Goal: Information Seeking & Learning: Learn about a topic

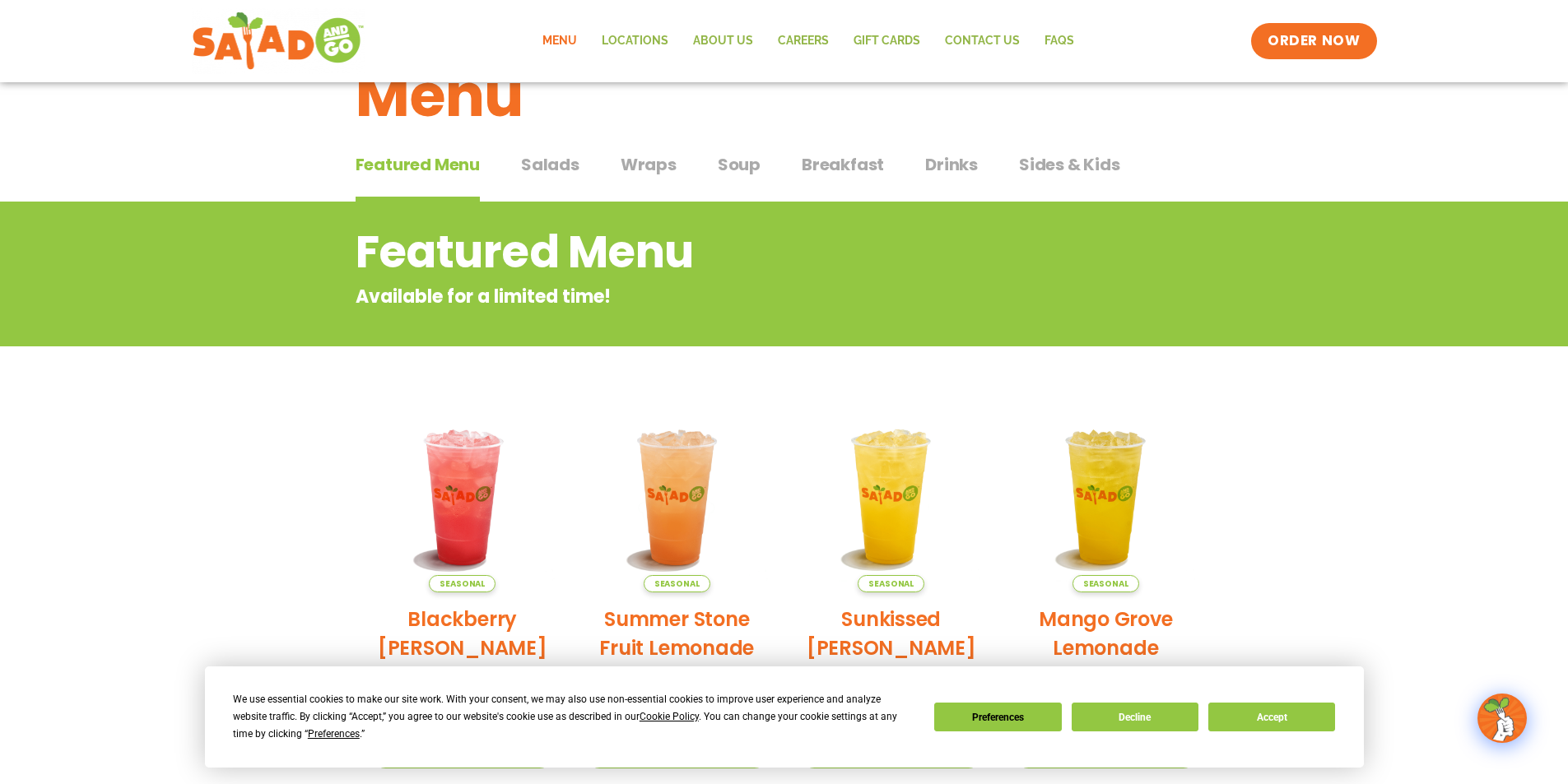
scroll to position [247, 0]
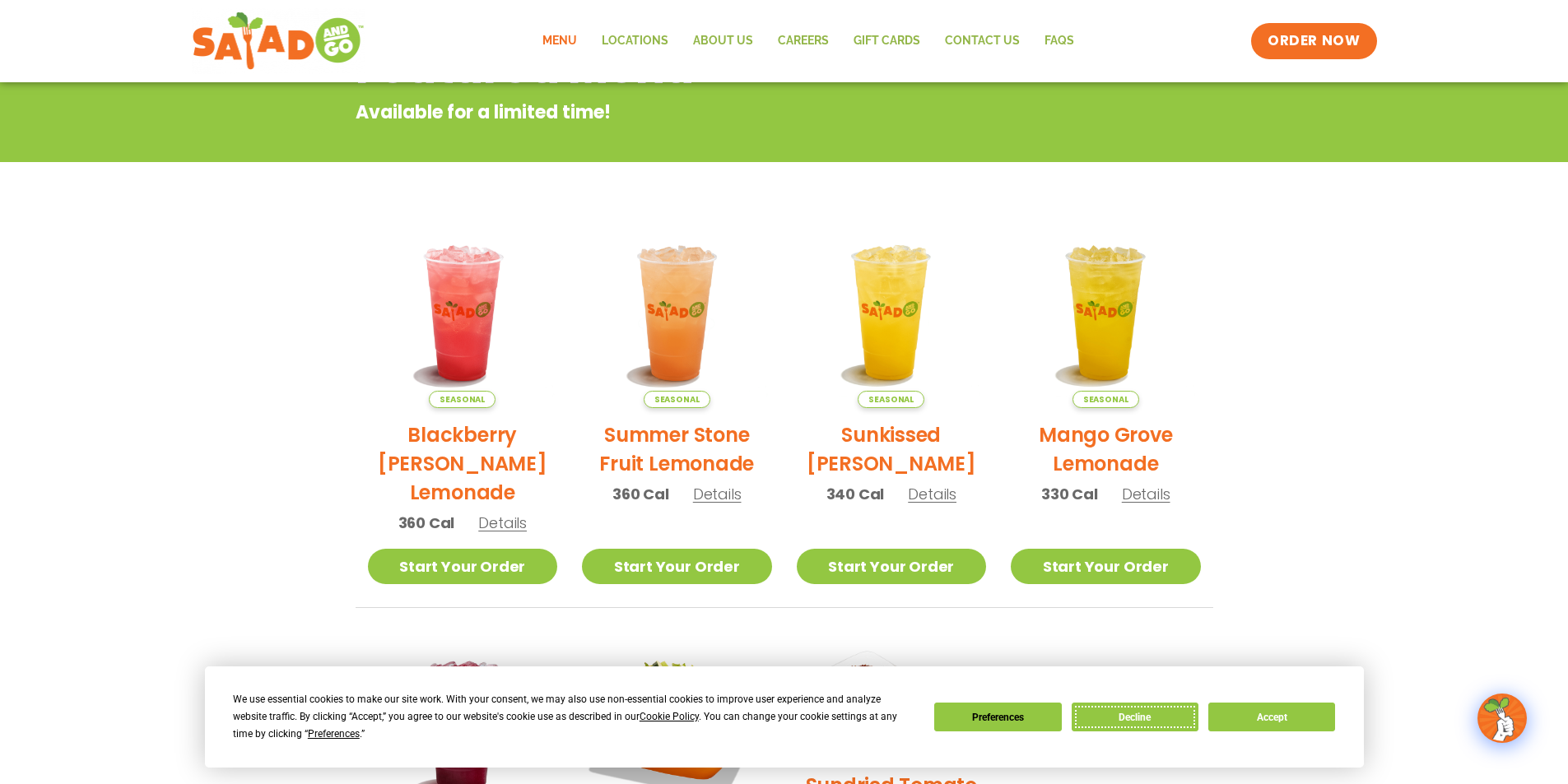
click at [1161, 711] on button "Decline" at bounding box center [1134, 717] width 127 height 29
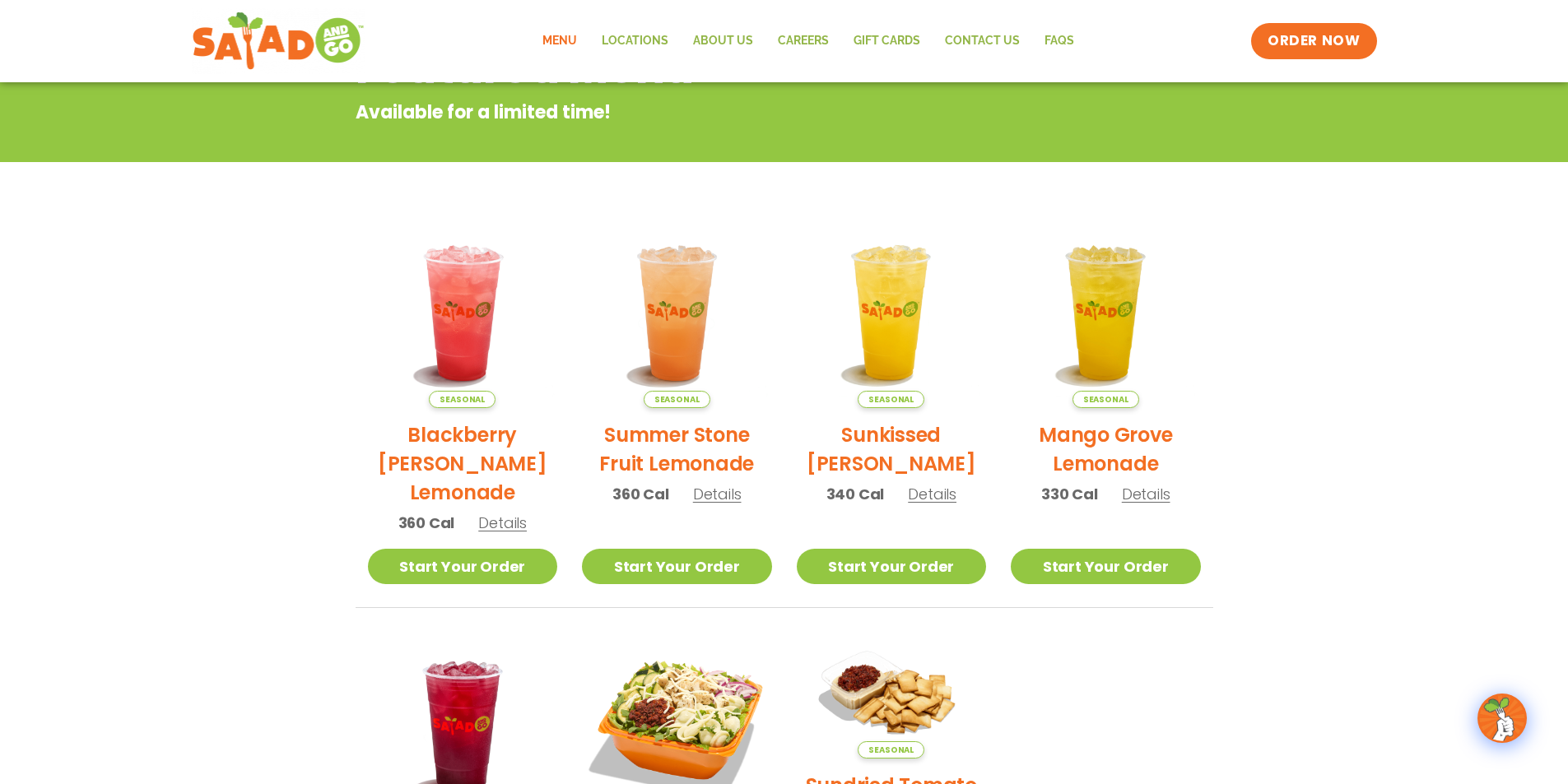
click at [569, 40] on link "Menu" at bounding box center [559, 41] width 59 height 38
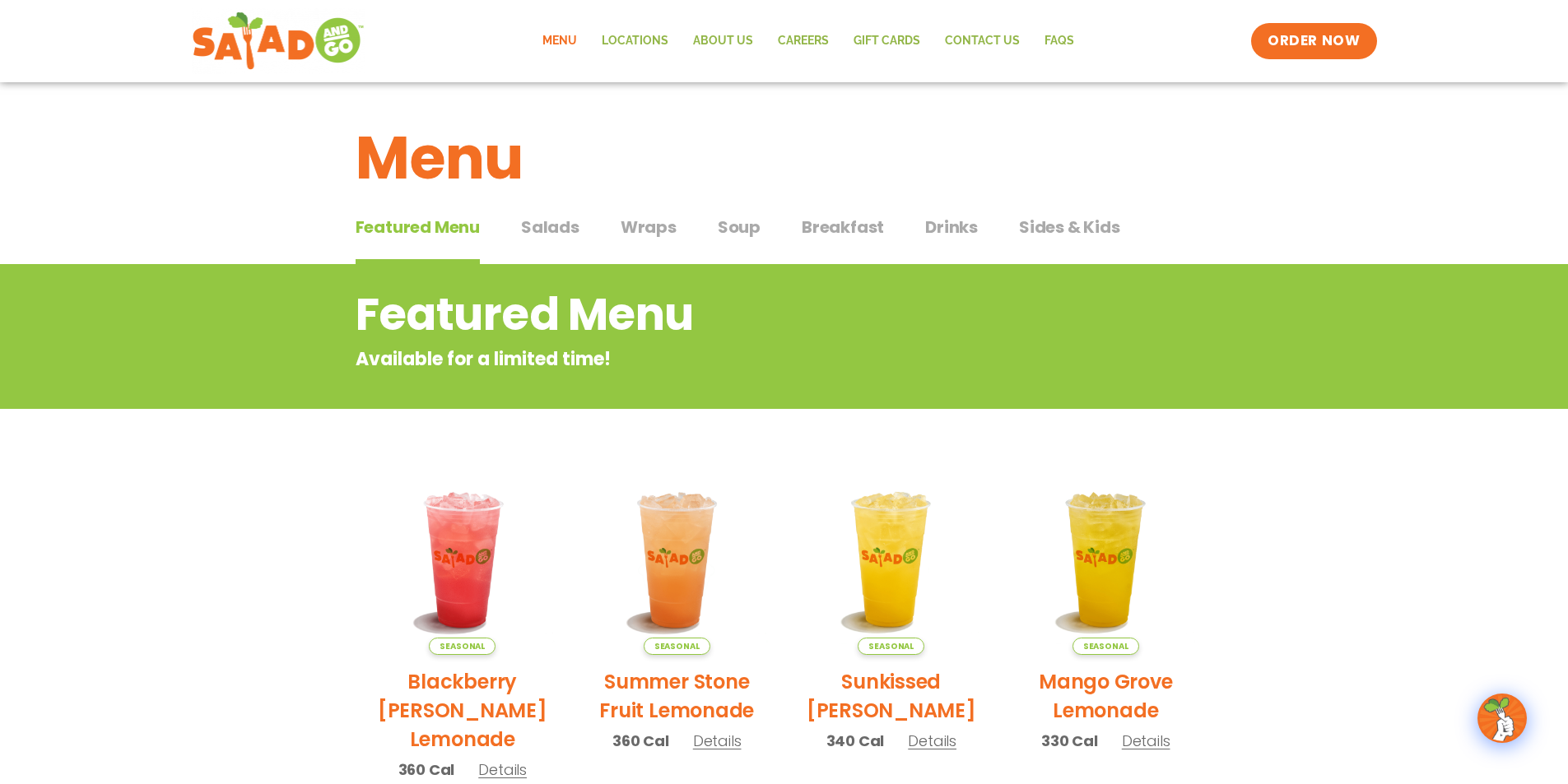
click at [552, 235] on span "Salads" at bounding box center [550, 227] width 58 height 25
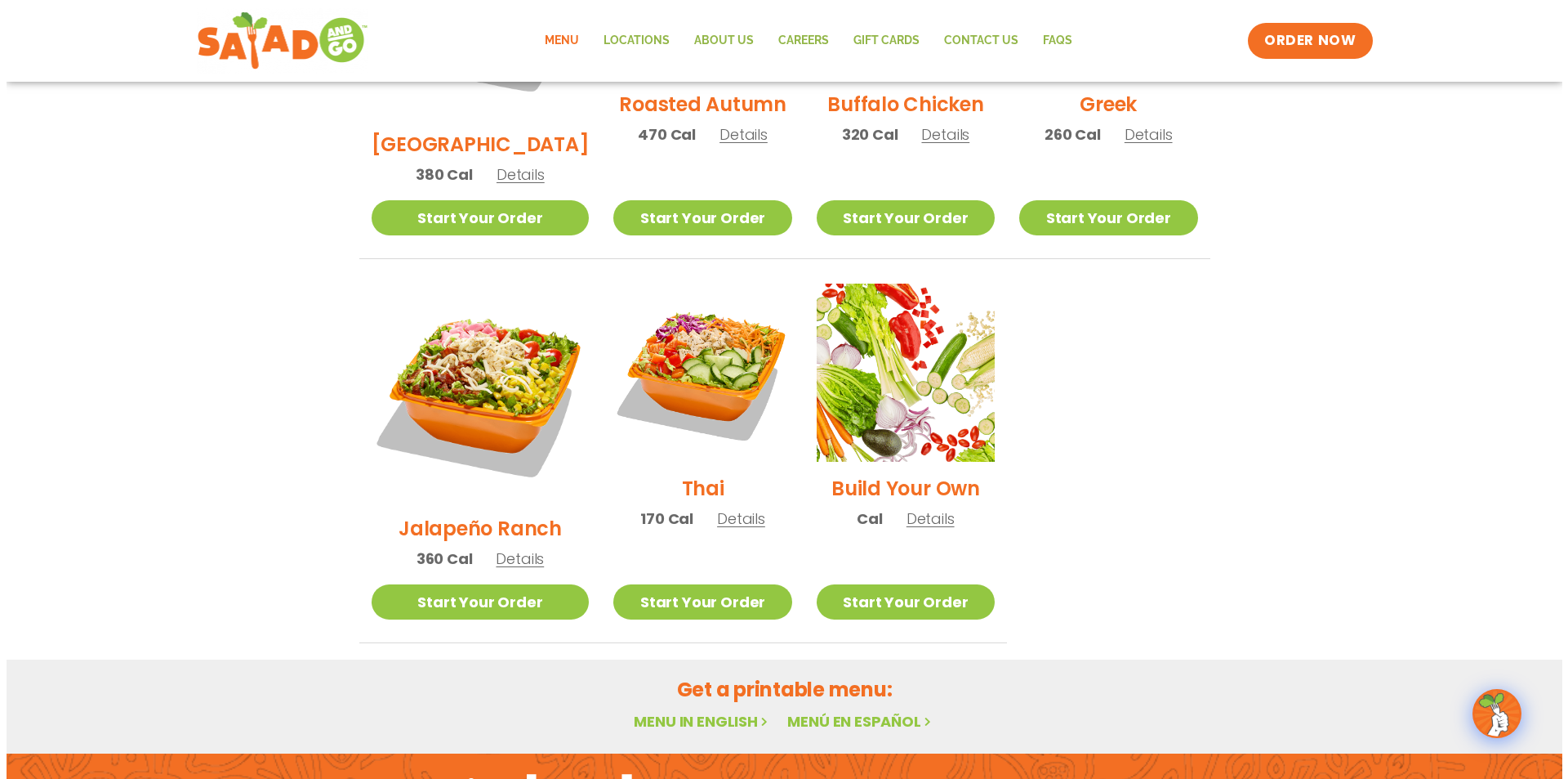
scroll to position [1062, 0]
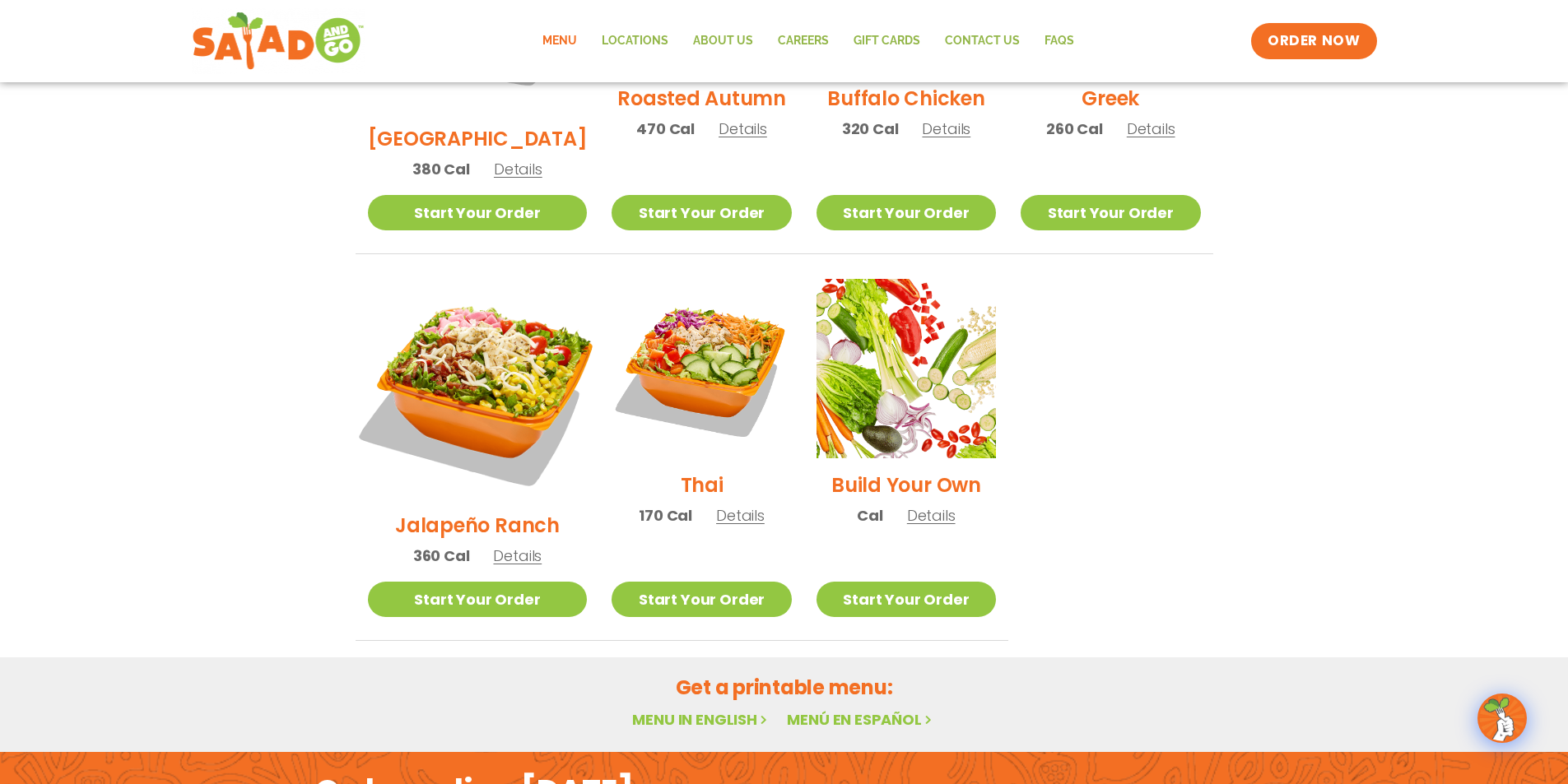
click at [447, 307] on img at bounding box center [477, 388] width 258 height 258
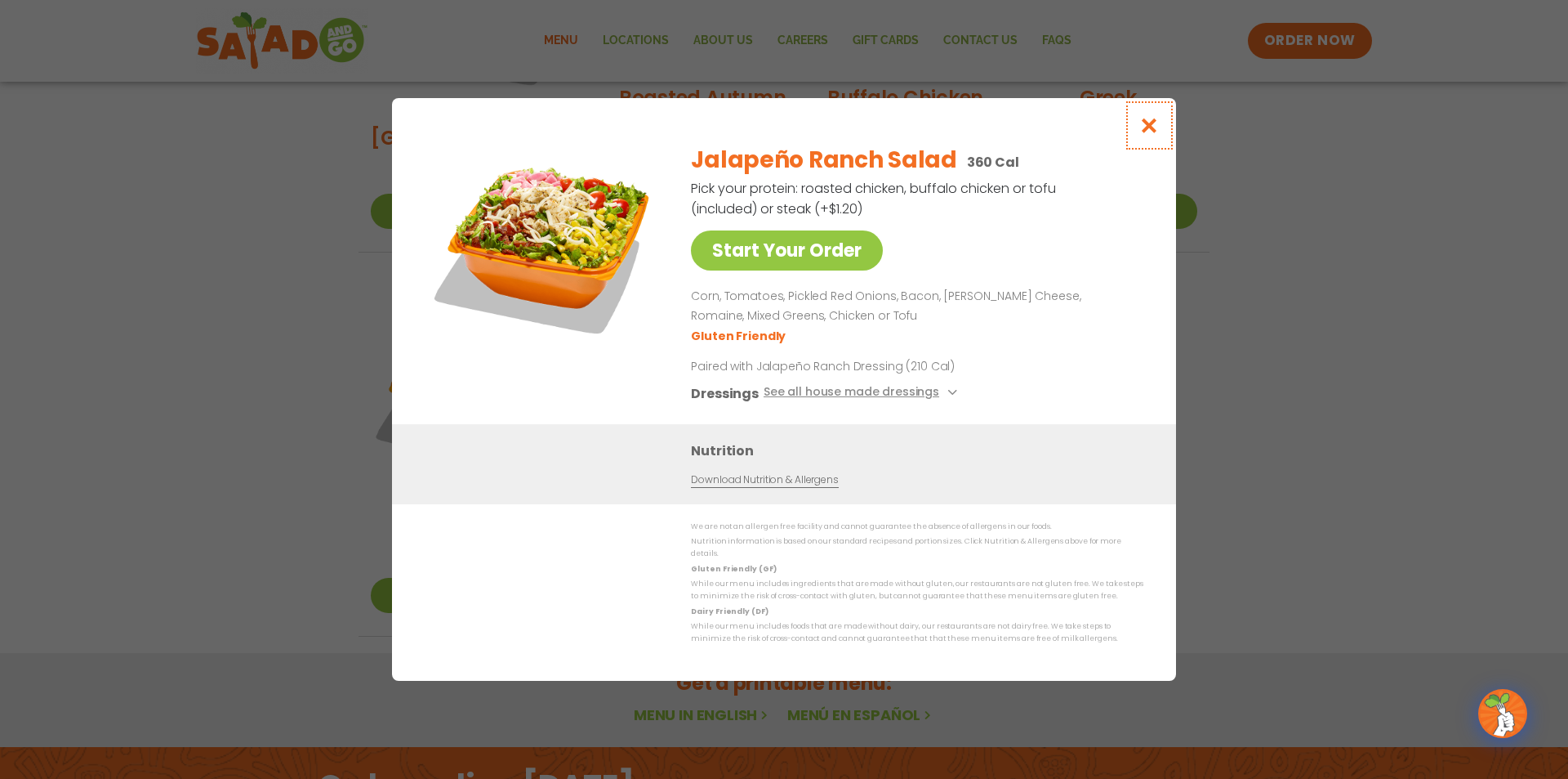
click at [1149, 129] on icon "Close modal" at bounding box center [1149, 125] width 21 height 17
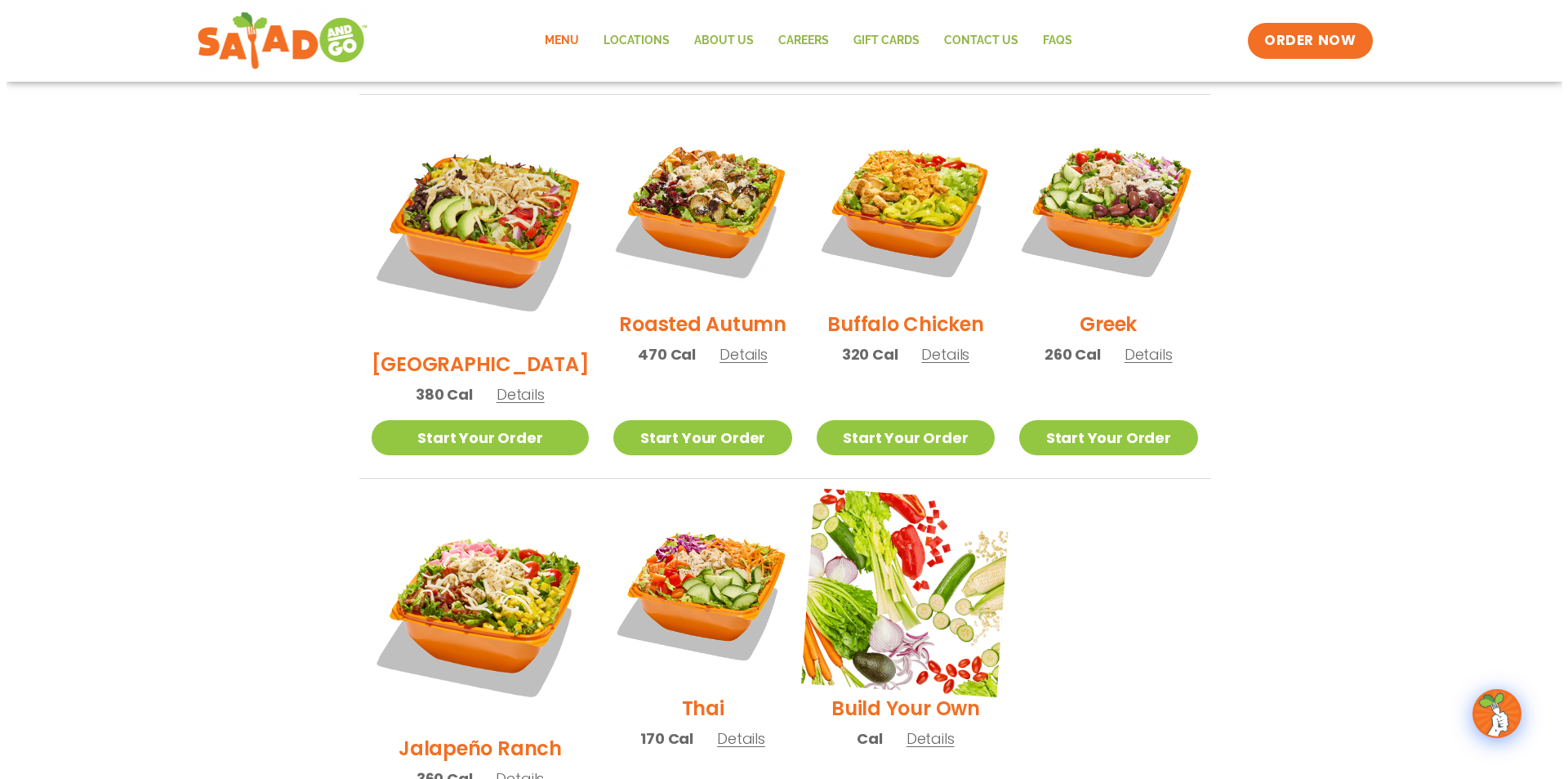
scroll to position [1081, 0]
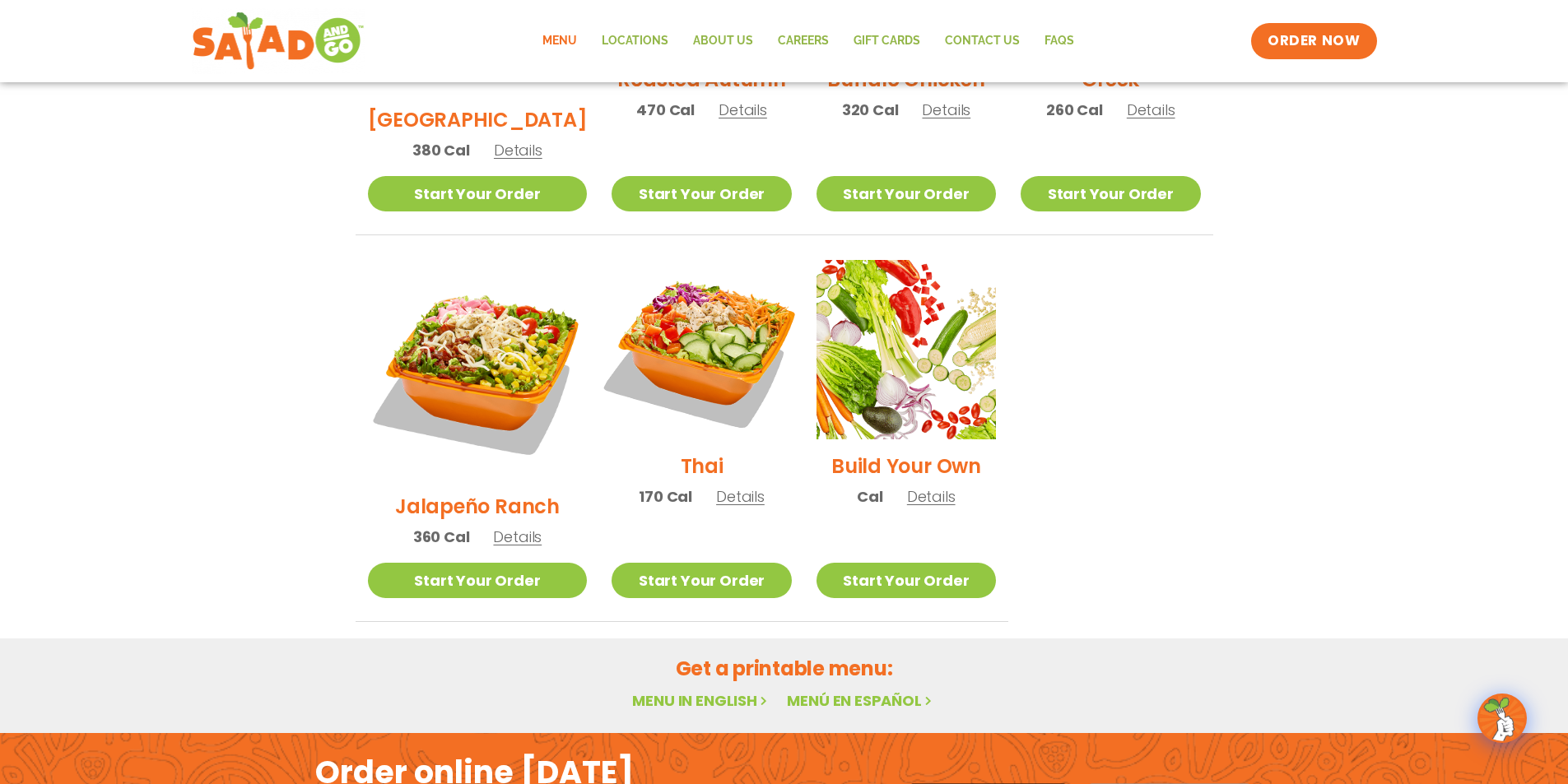
click at [667, 329] on img at bounding box center [701, 349] width 210 height 210
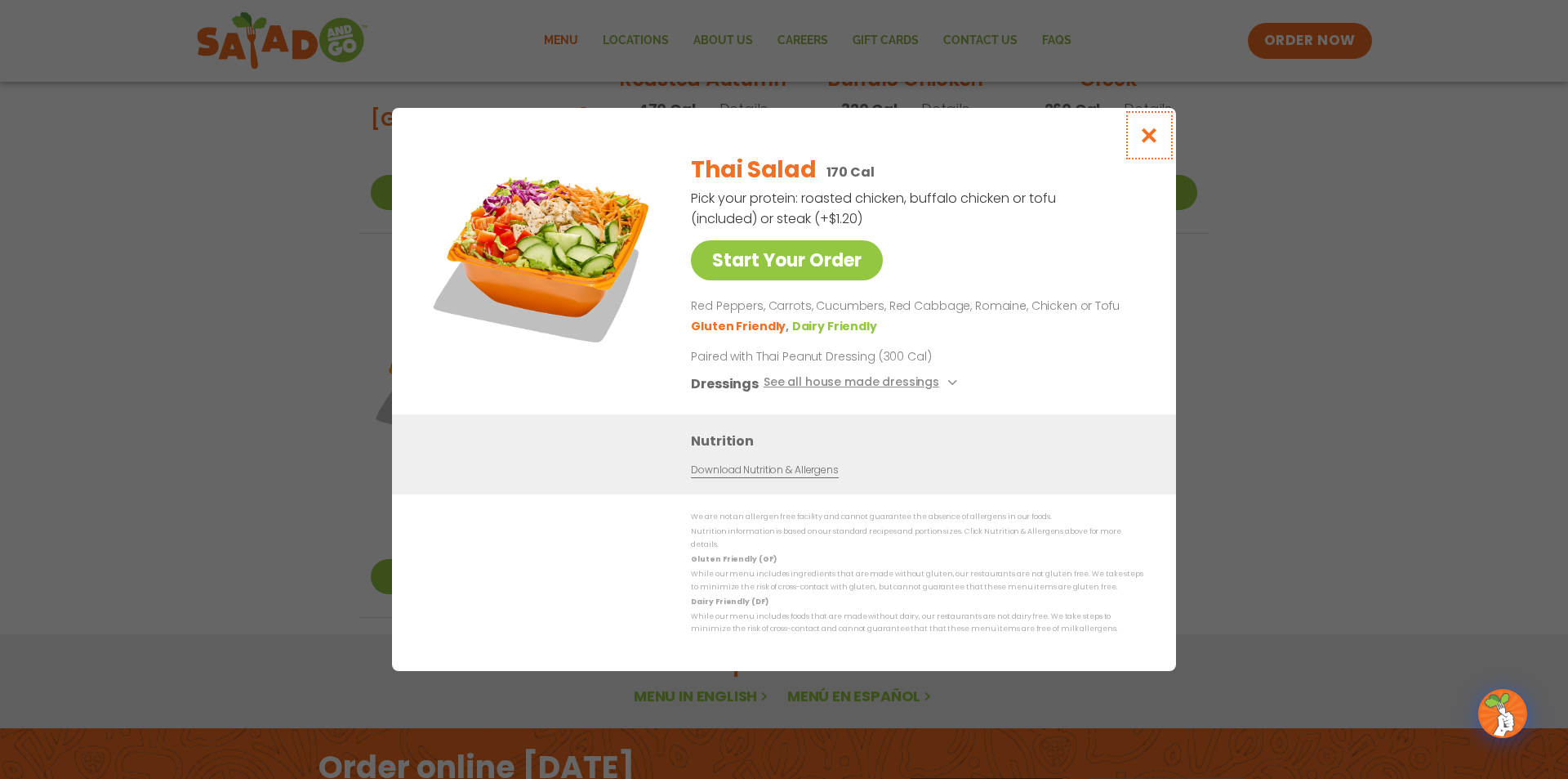
click at [1151, 135] on icon "Close modal" at bounding box center [1149, 135] width 21 height 17
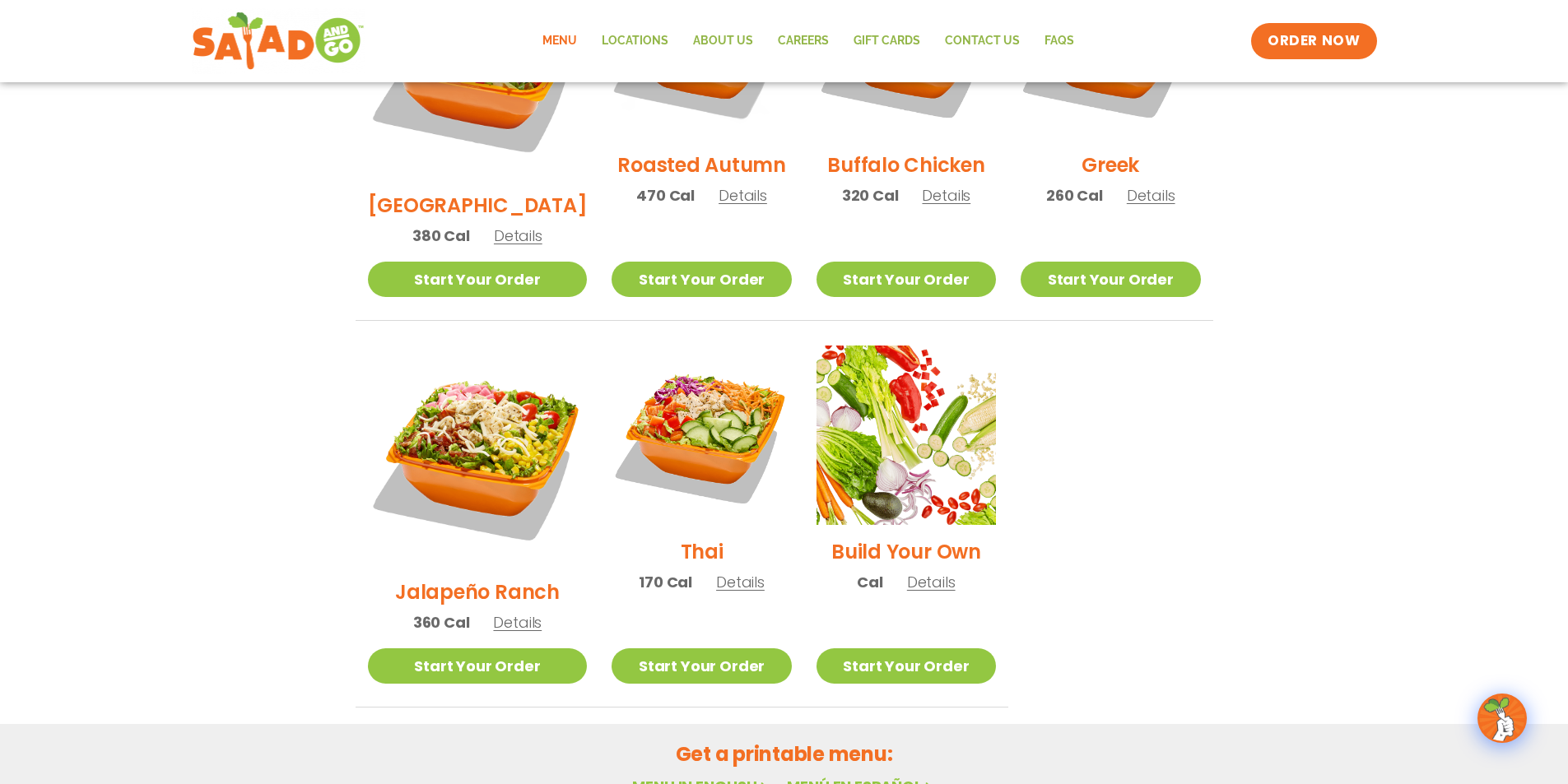
scroll to position [1006, 0]
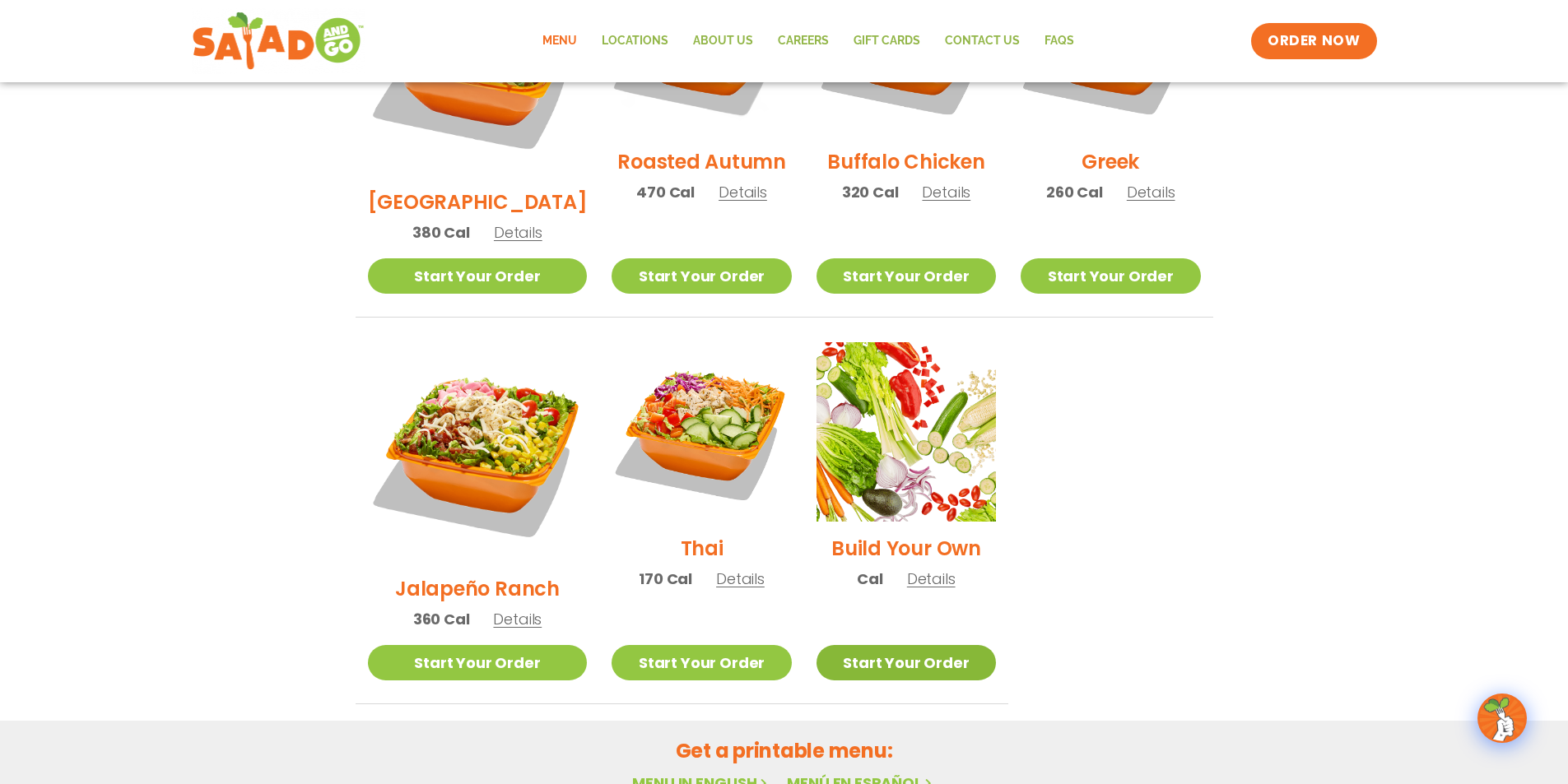
click at [898, 645] on link "Start Your Order" at bounding box center [906, 662] width 179 height 36
